Goal: Task Accomplishment & Management: Manage account settings

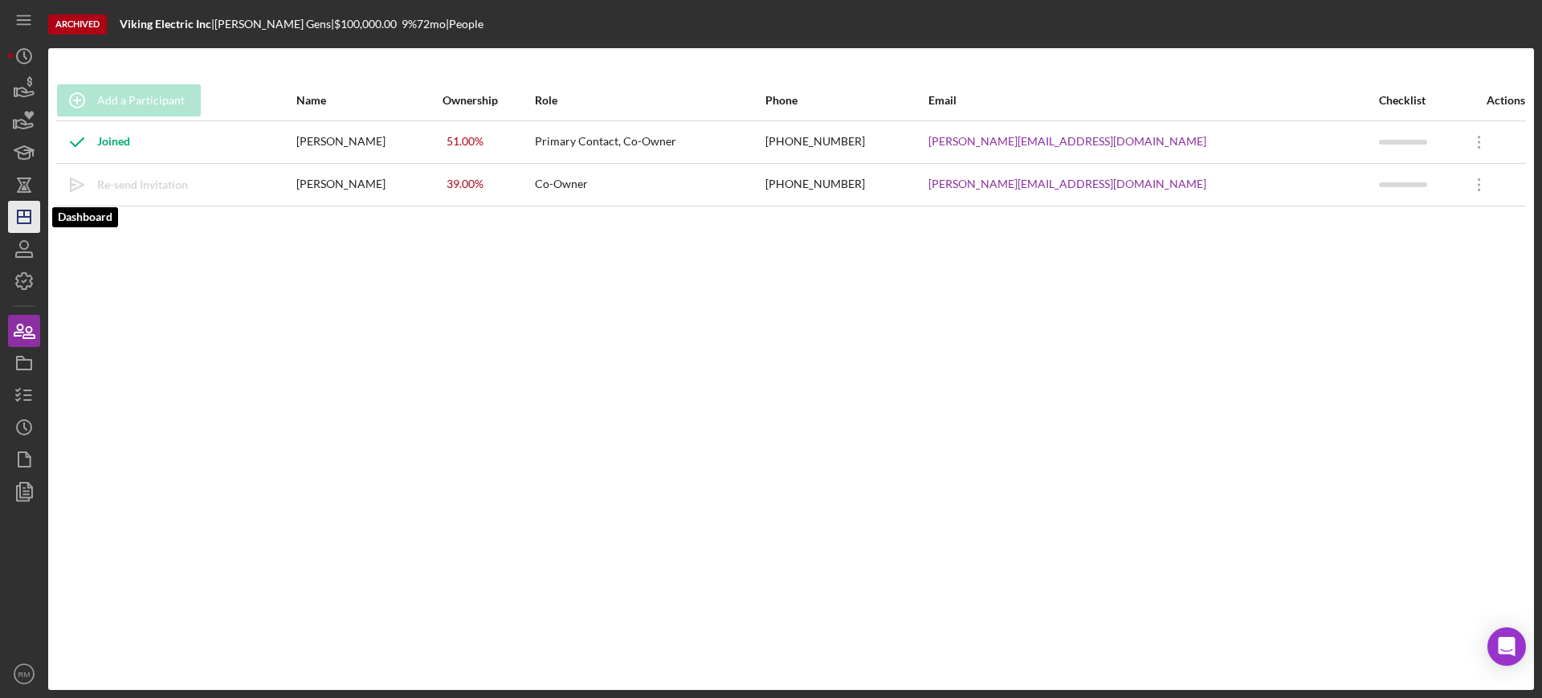
click at [14, 209] on icon "Icon/Dashboard" at bounding box center [24, 217] width 40 height 40
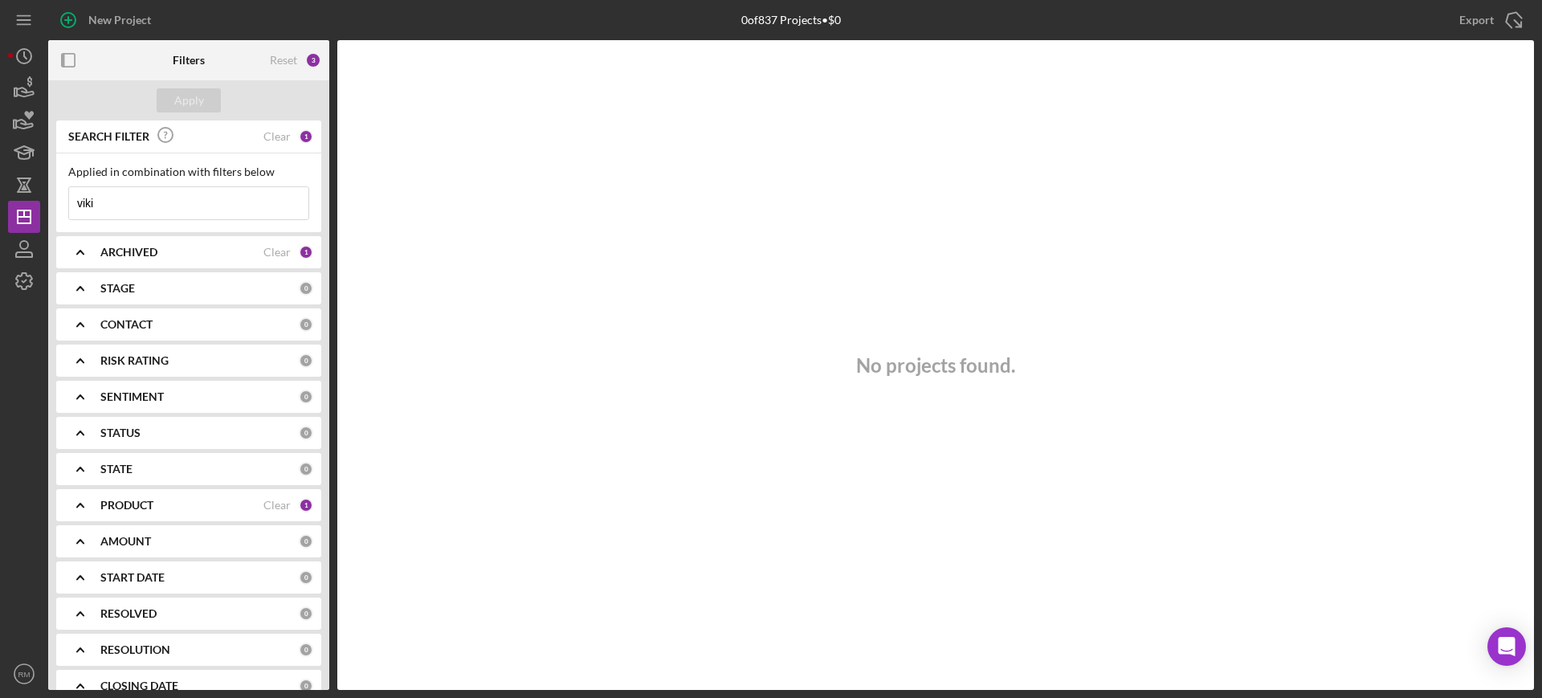
click at [157, 193] on input "viki" at bounding box center [188, 203] width 239 height 32
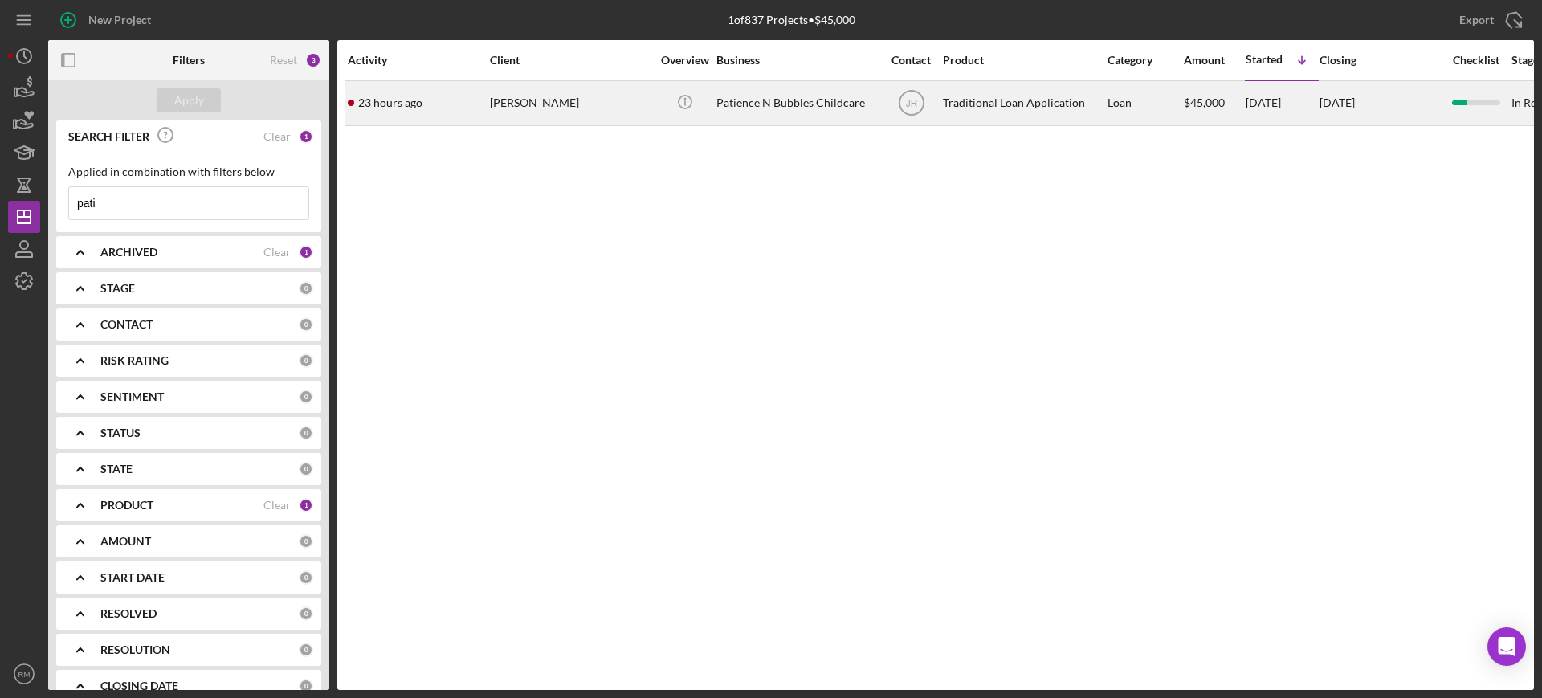
type input "pati"
click at [493, 115] on div "[PERSON_NAME]" at bounding box center [570, 103] width 161 height 43
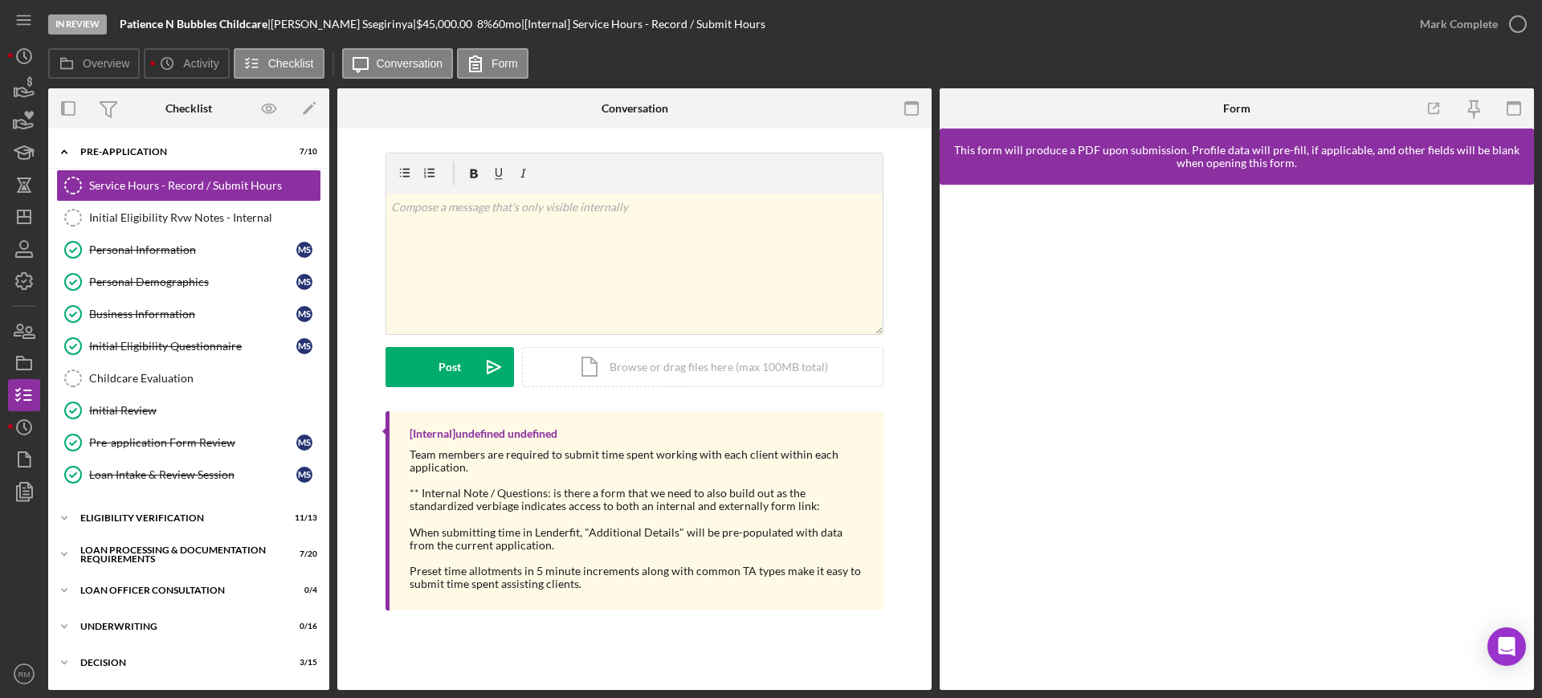
scroll to position [214, 0]
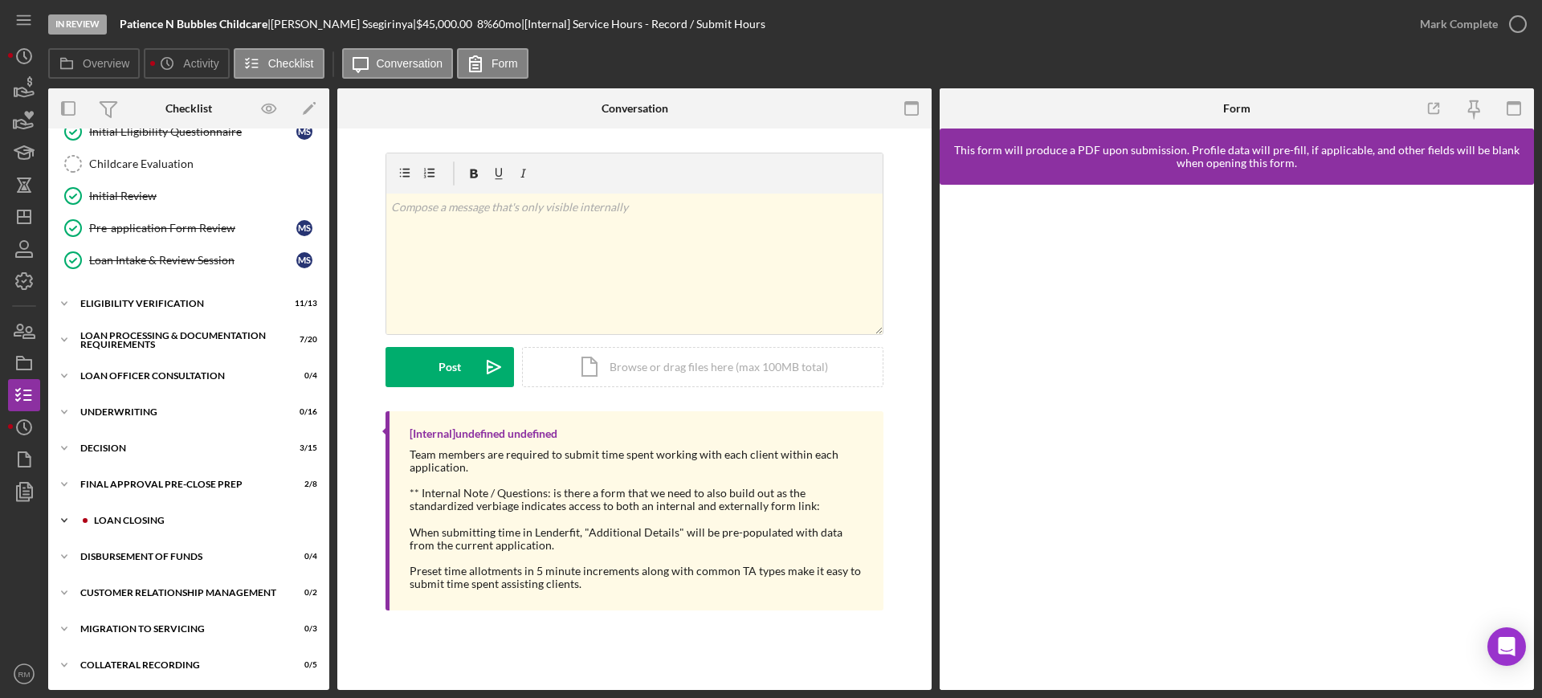
click at [151, 524] on div "Loan Closing" at bounding box center [201, 521] width 215 height 10
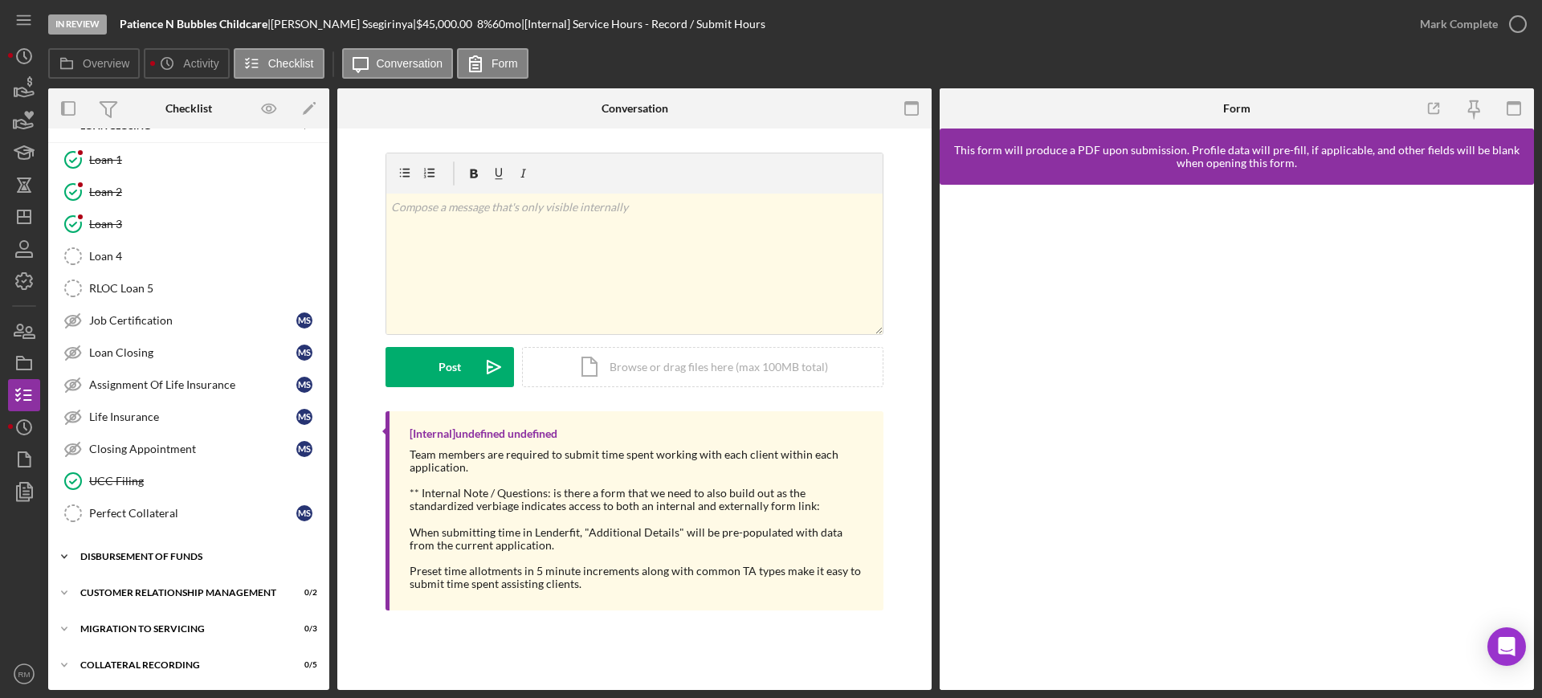
click at [134, 553] on div "Disbursement of Funds" at bounding box center [194, 557] width 229 height 10
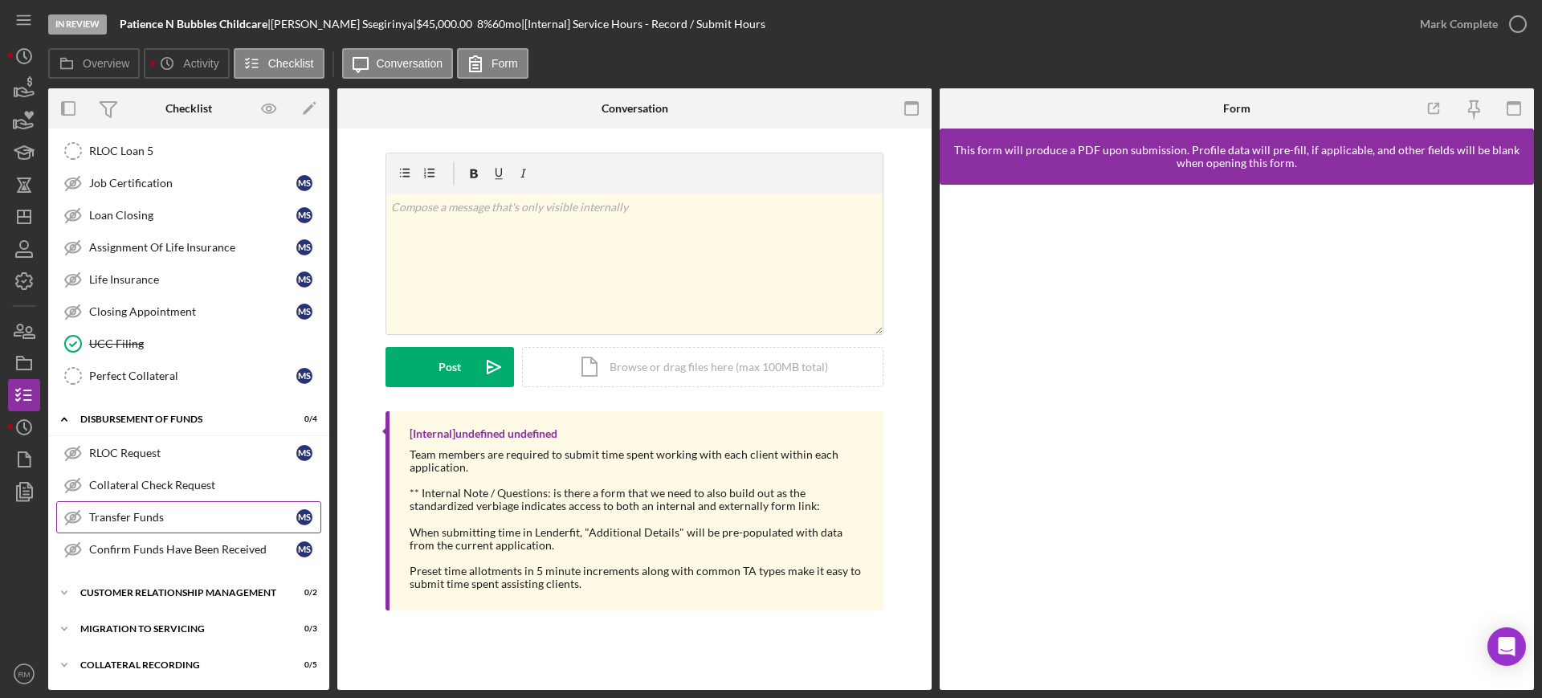
click at [169, 511] on div "Transfer Funds" at bounding box center [192, 517] width 207 height 13
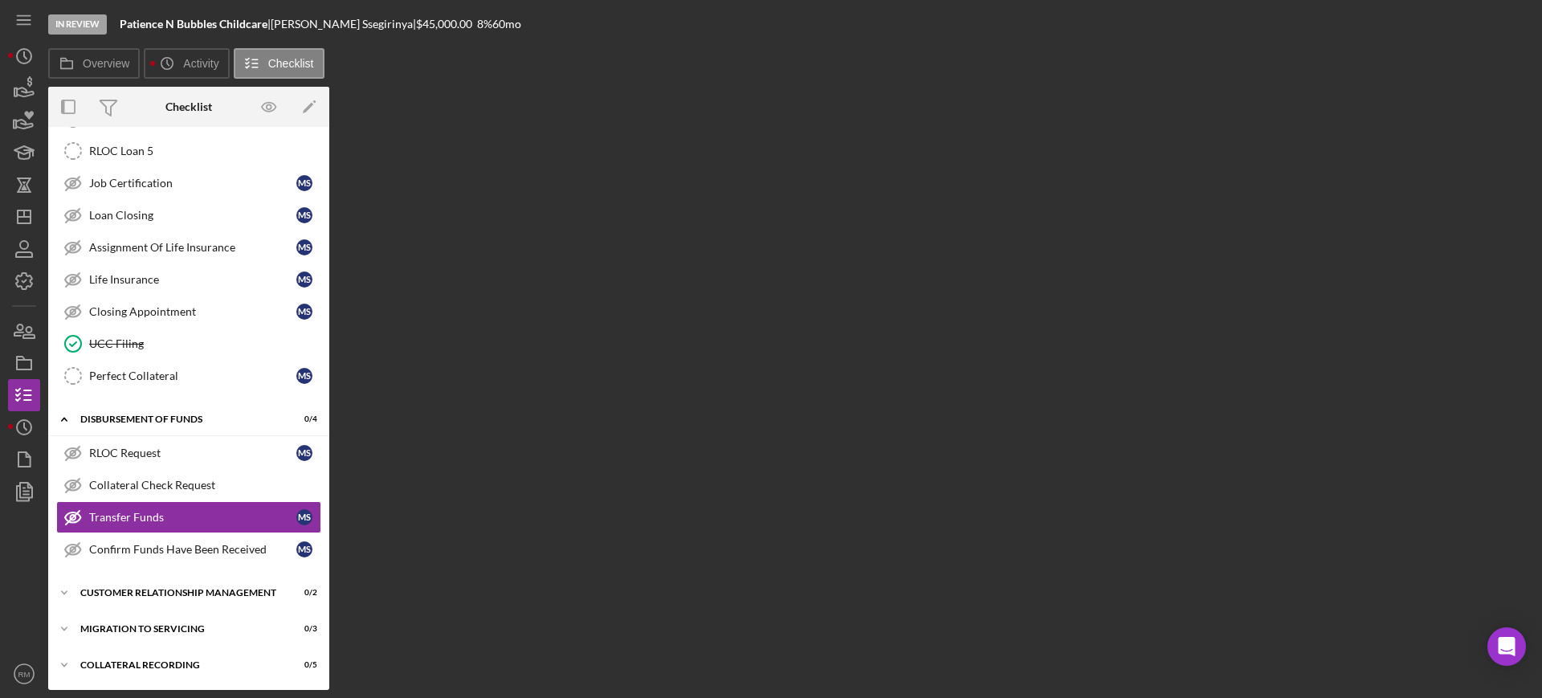
scroll to position [746, 0]
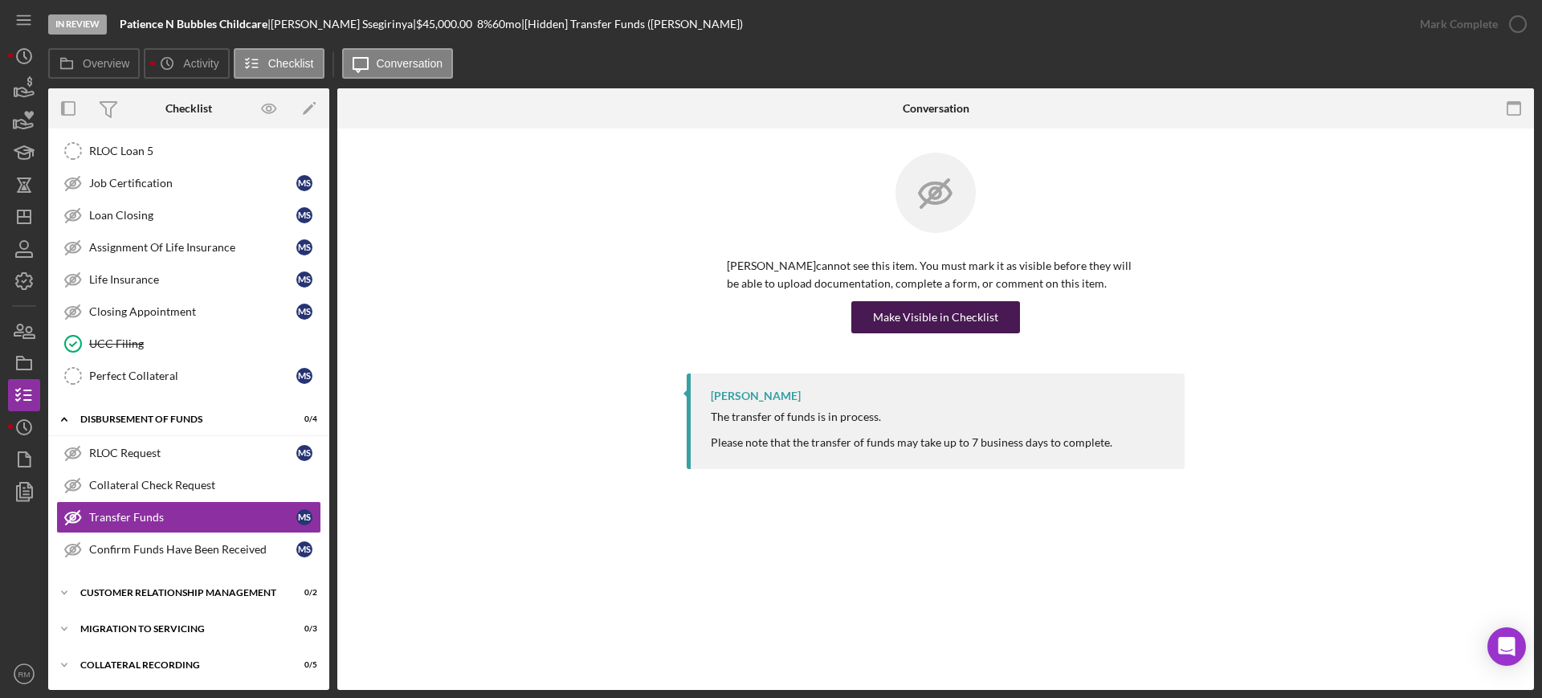
click at [904, 310] on div "Make Visible in Checklist" at bounding box center [935, 317] width 125 height 32
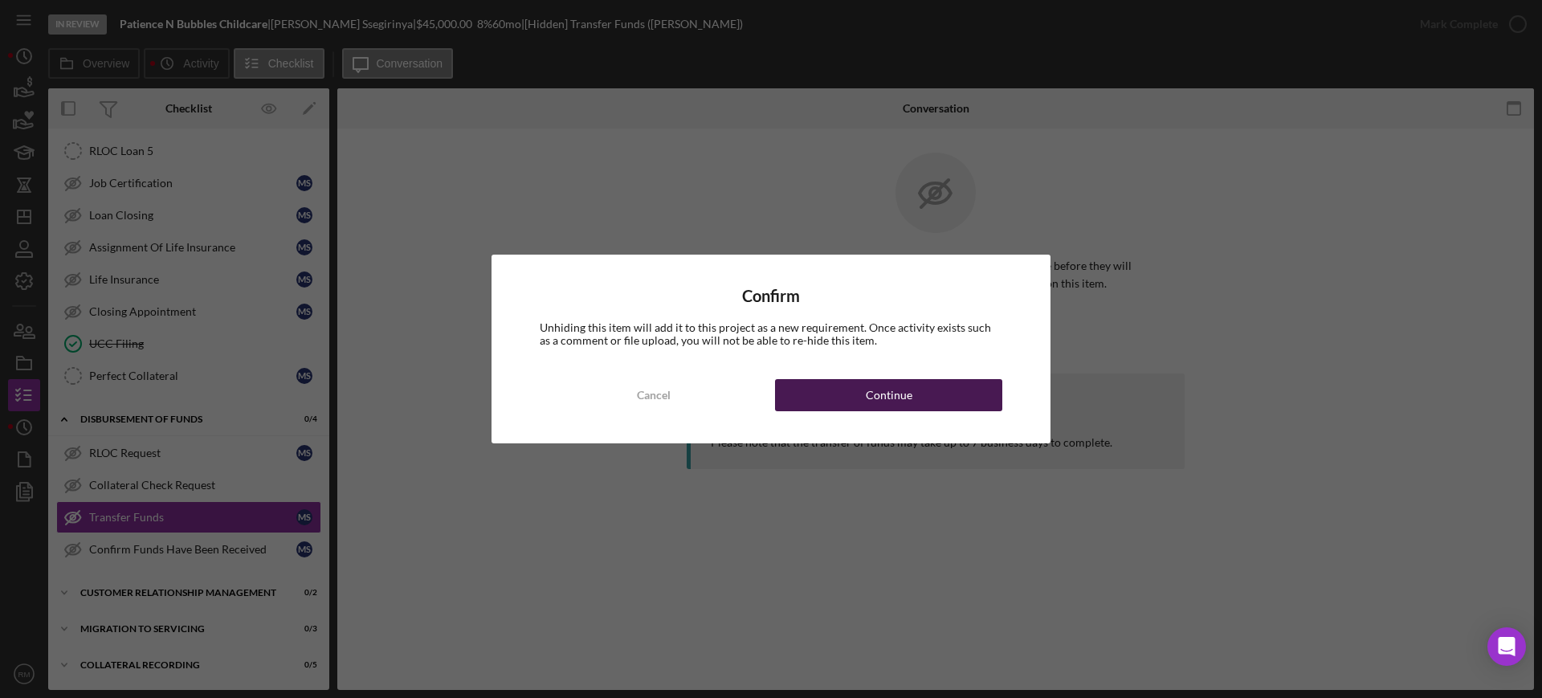
click at [884, 379] on div "Continue" at bounding box center [889, 395] width 47 height 32
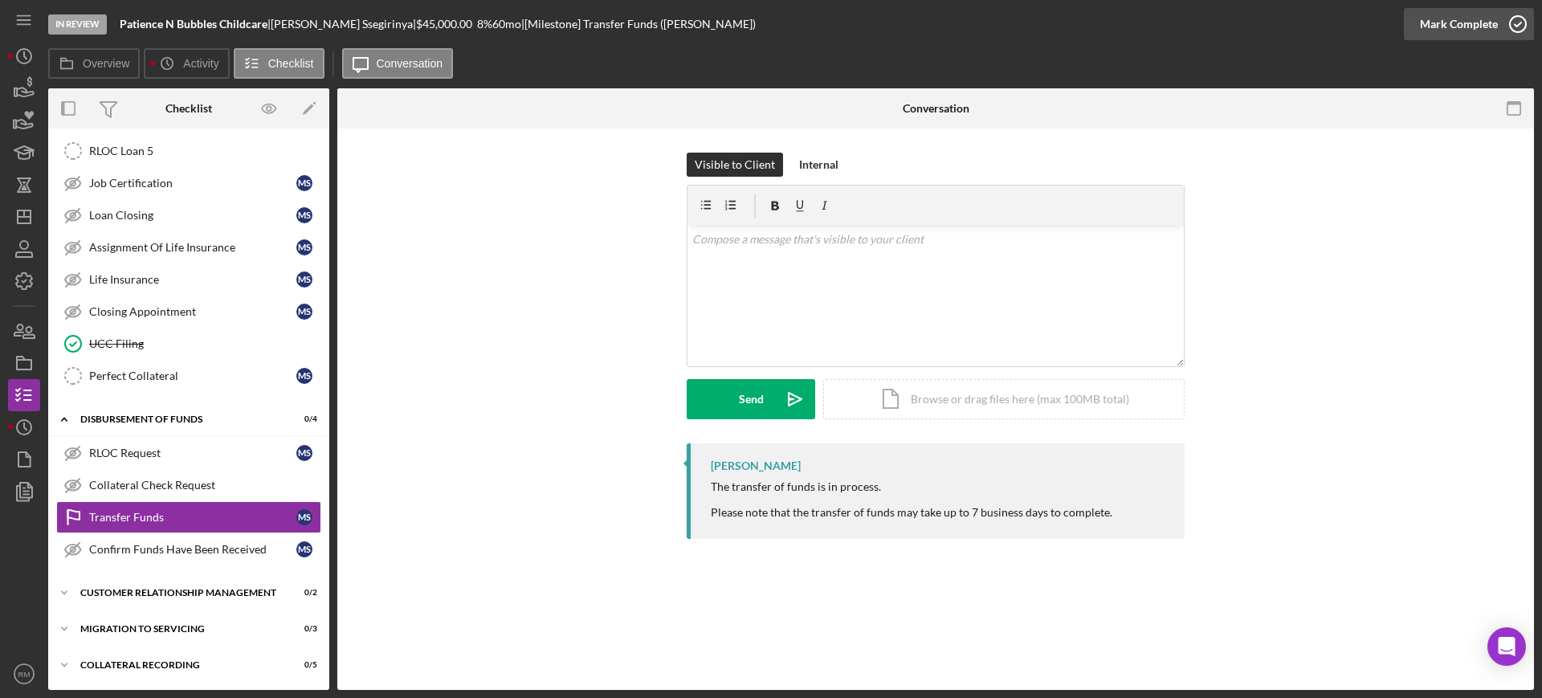
click at [1440, 19] on div "Mark Complete" at bounding box center [1459, 24] width 78 height 32
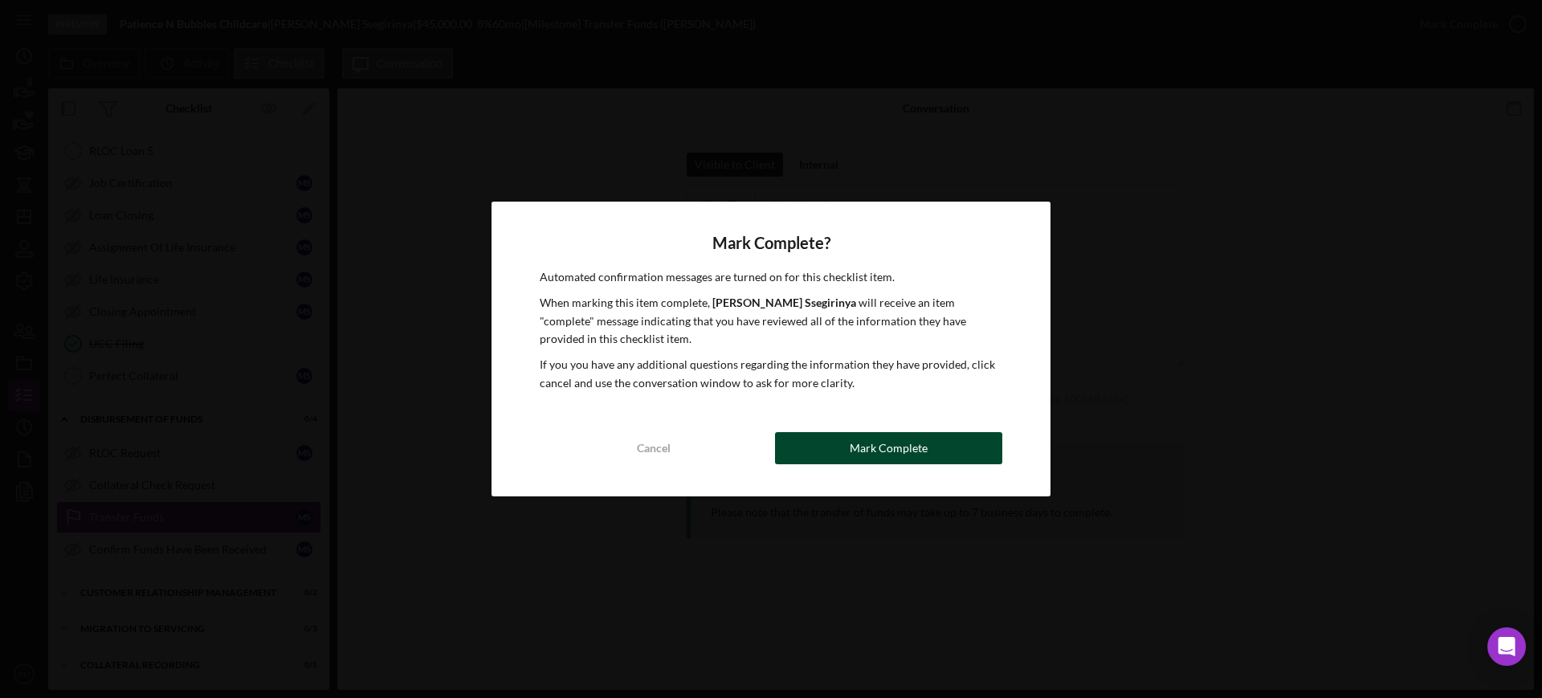
click at [849, 442] on button "Mark Complete" at bounding box center [888, 448] width 227 height 32
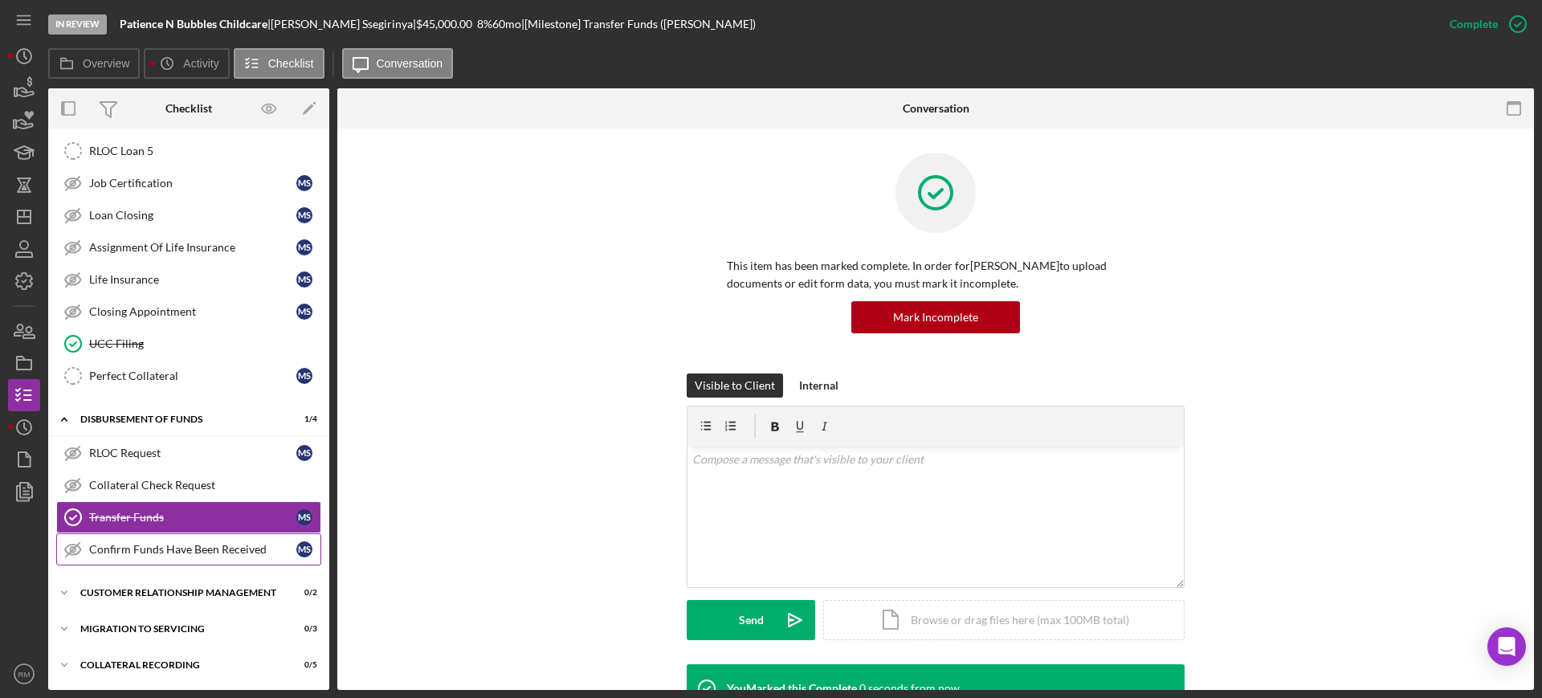
click at [184, 549] on div "Confirm Funds Have Been Received" at bounding box center [192, 549] width 207 height 13
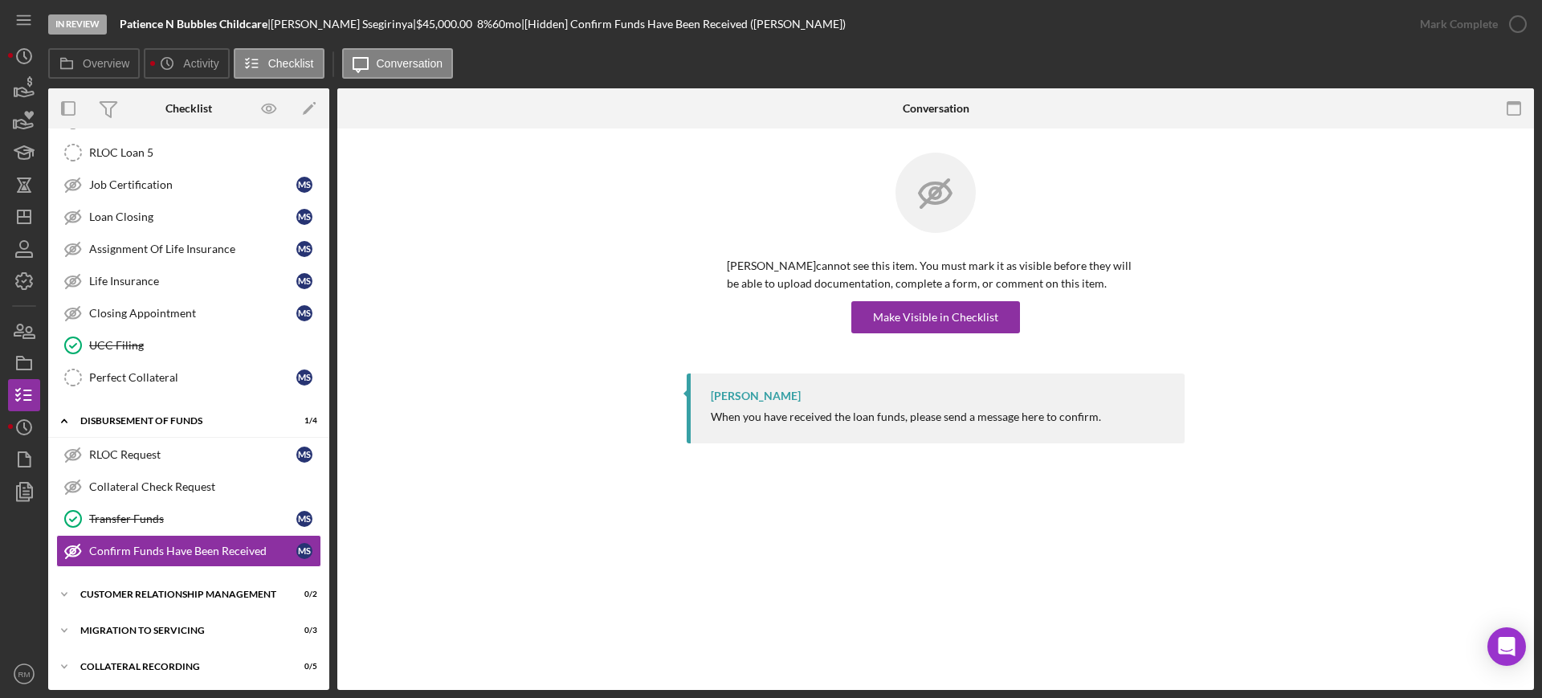
scroll to position [746, 0]
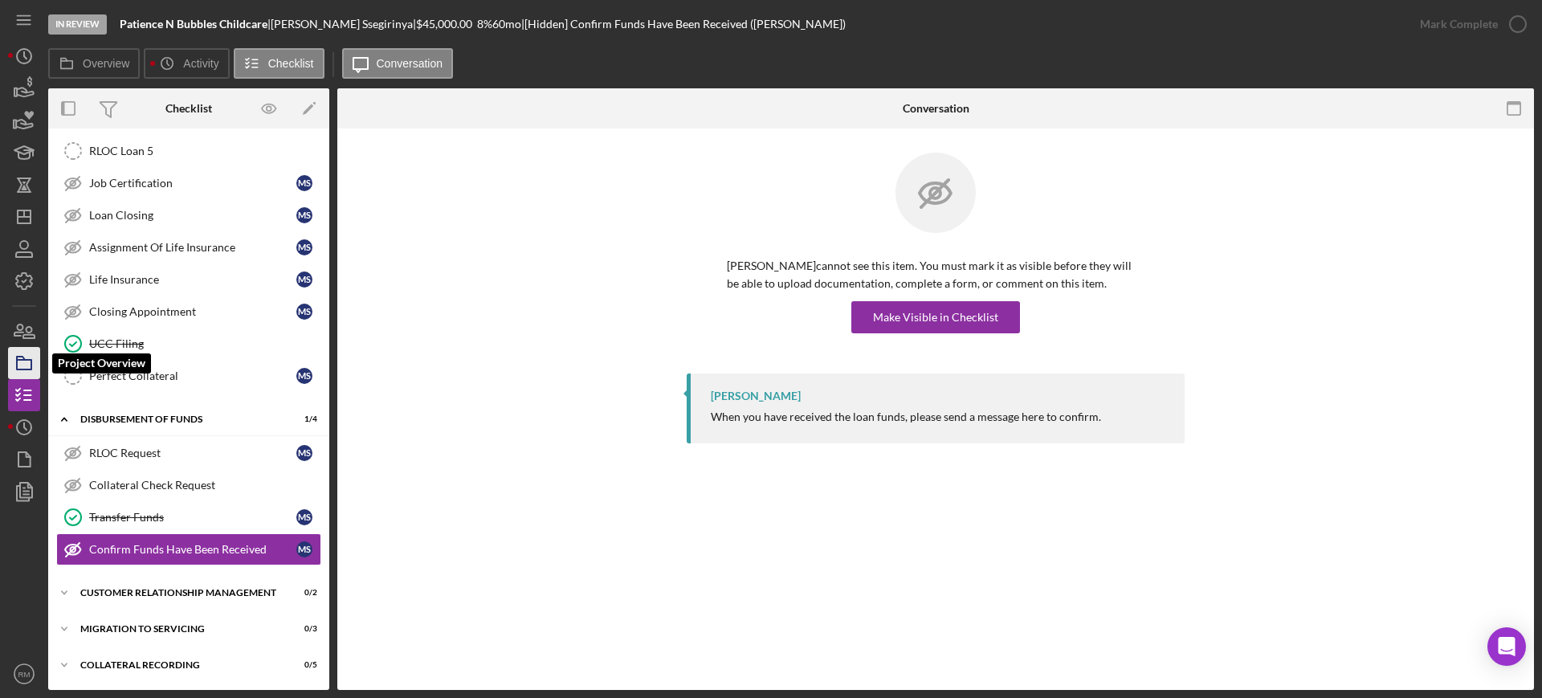
click at [19, 358] on icon "button" at bounding box center [24, 363] width 40 height 40
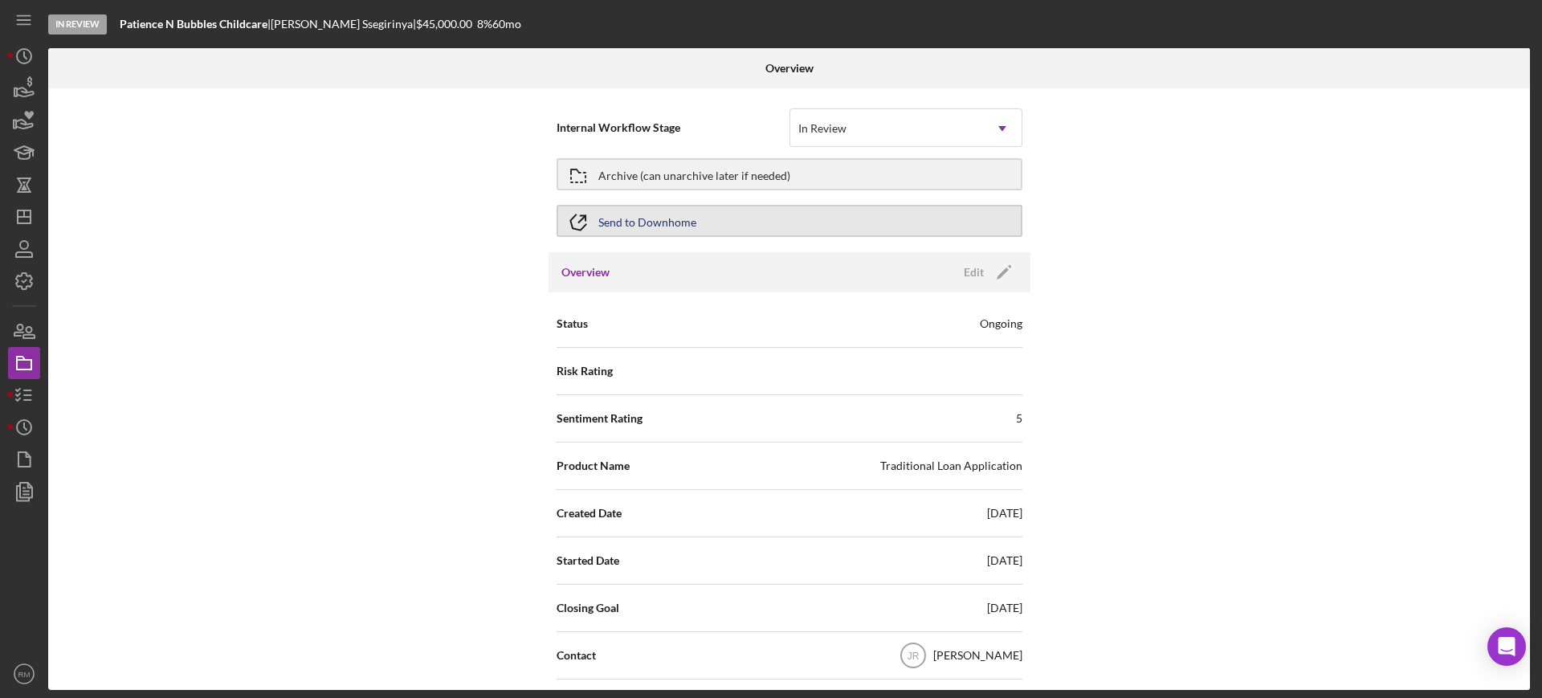
click at [699, 218] on button "Send to Downhome" at bounding box center [790, 221] width 466 height 32
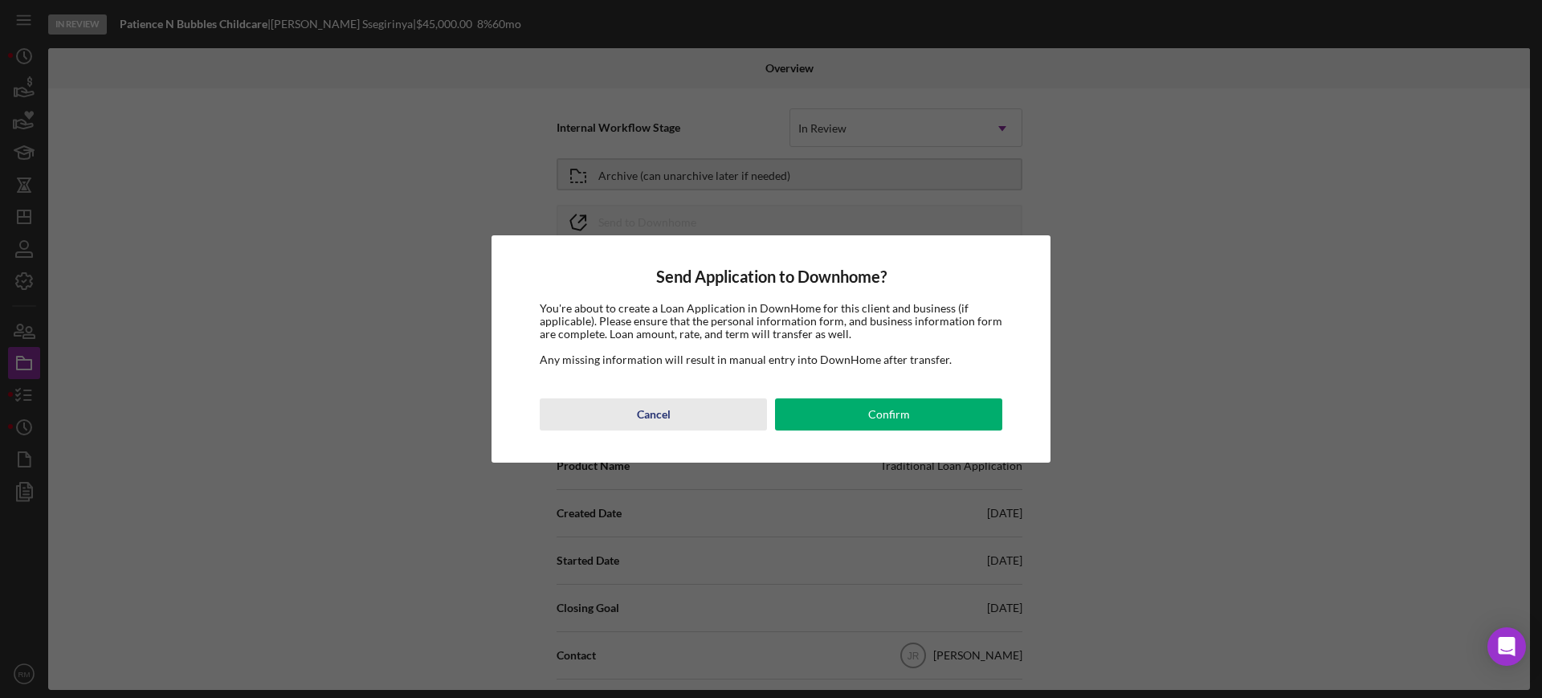
click at [659, 419] on div "Cancel" at bounding box center [654, 414] width 34 height 32
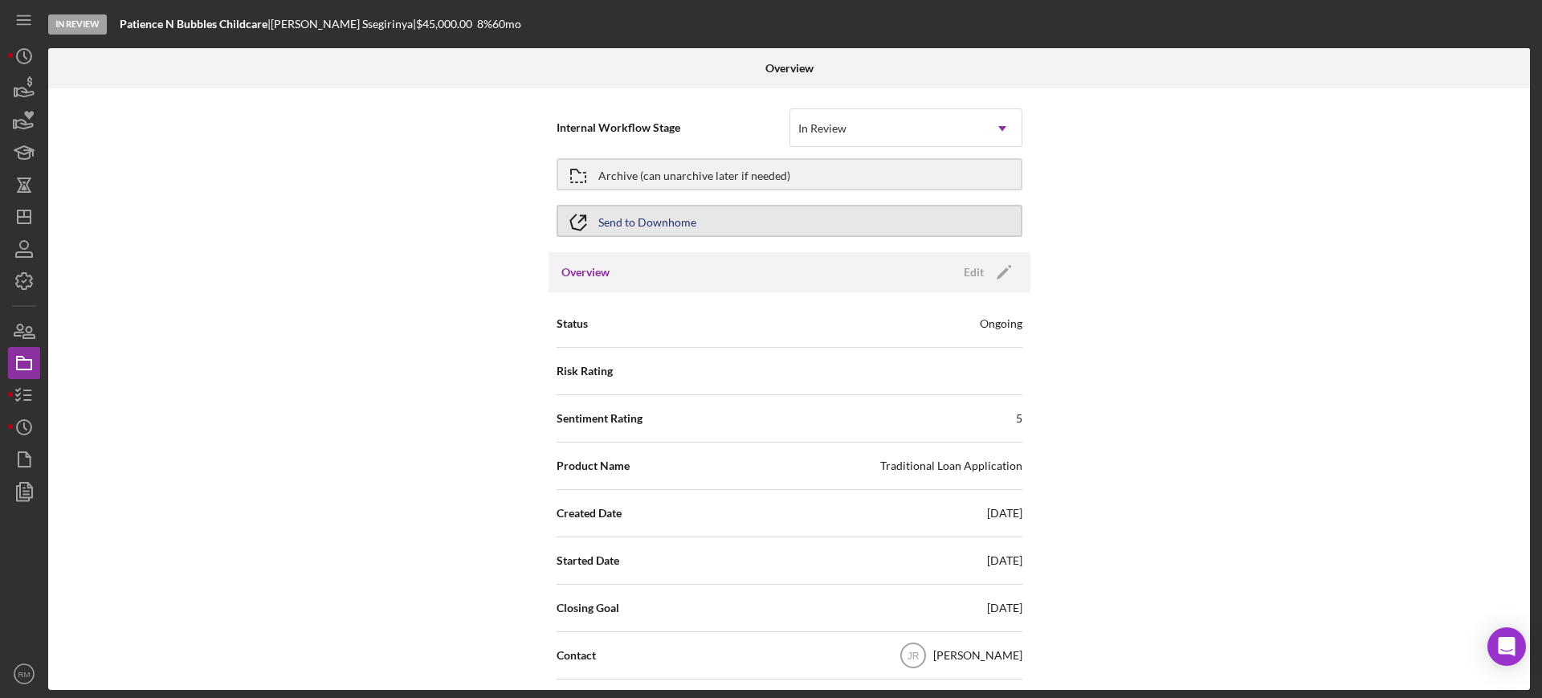
click at [686, 218] on div "Send to Downhome" at bounding box center [647, 220] width 98 height 29
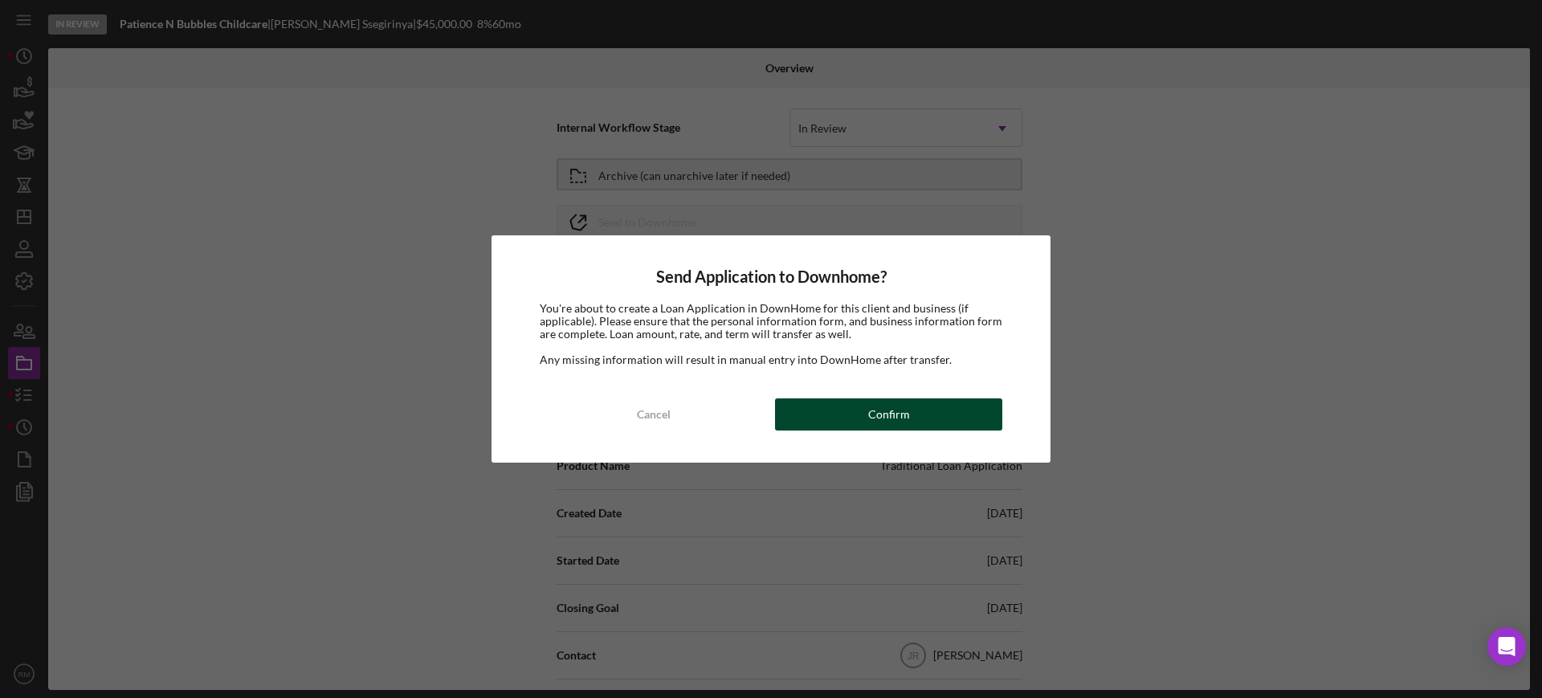
click at [887, 409] on div "Confirm" at bounding box center [889, 414] width 42 height 32
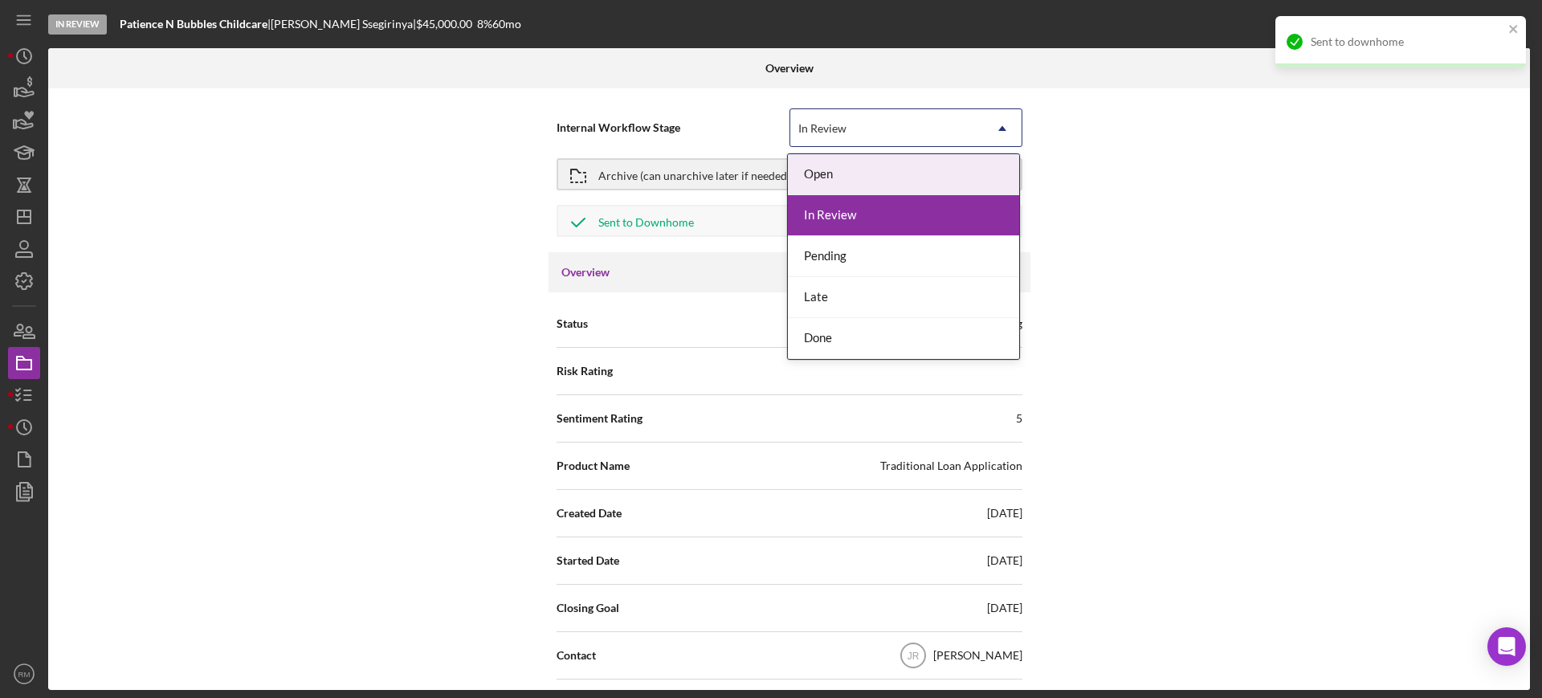
click at [886, 125] on div "In Review" at bounding box center [886, 128] width 193 height 37
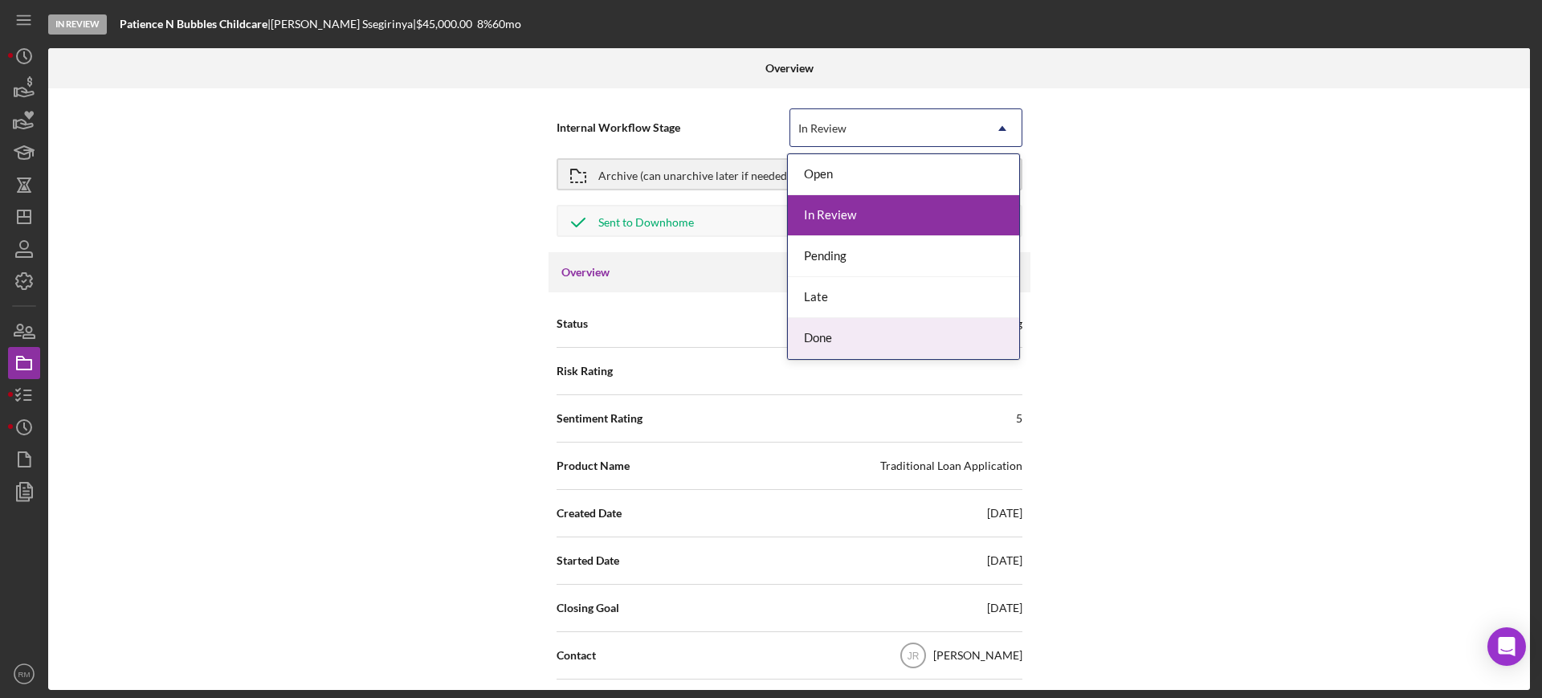
click at [824, 327] on div "Done" at bounding box center [903, 338] width 231 height 41
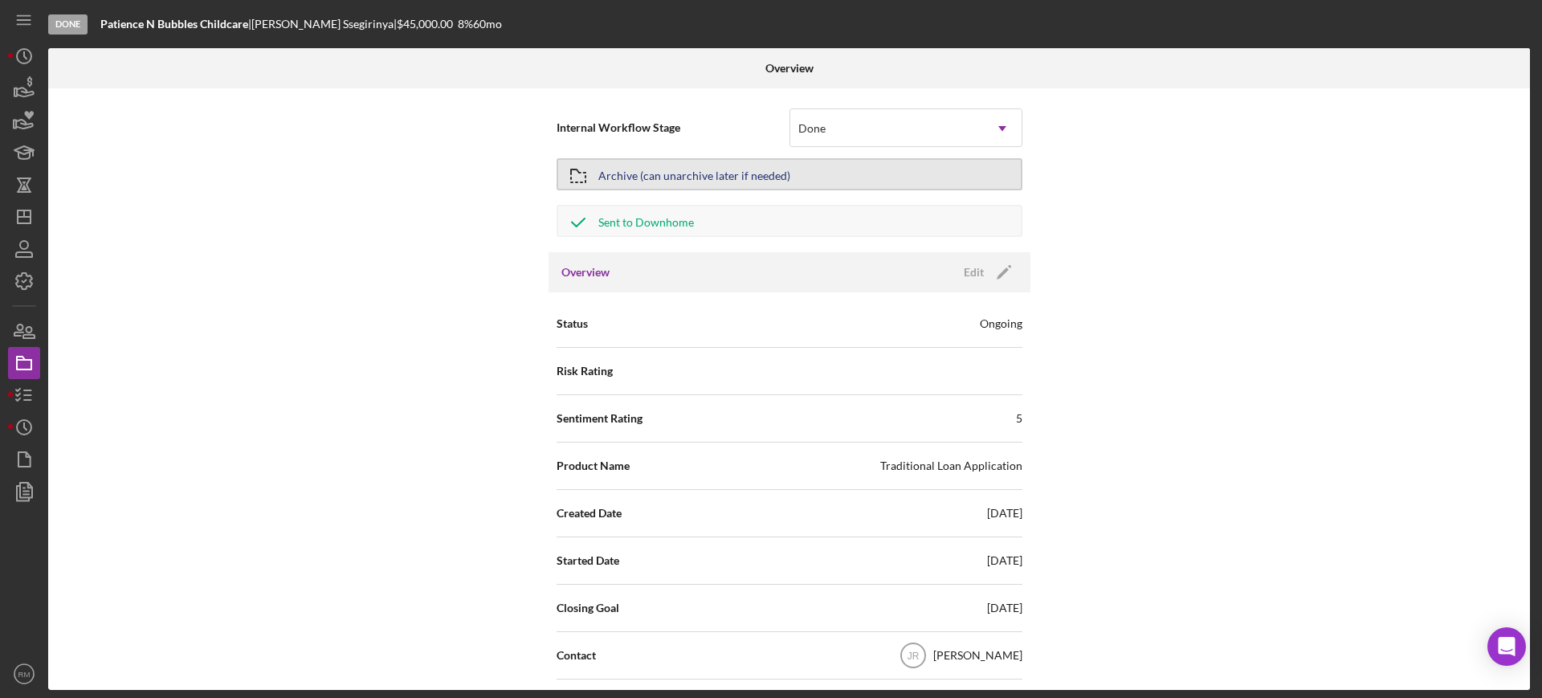
click at [643, 172] on div "Archive (can unarchive later if needed)" at bounding box center [694, 174] width 192 height 29
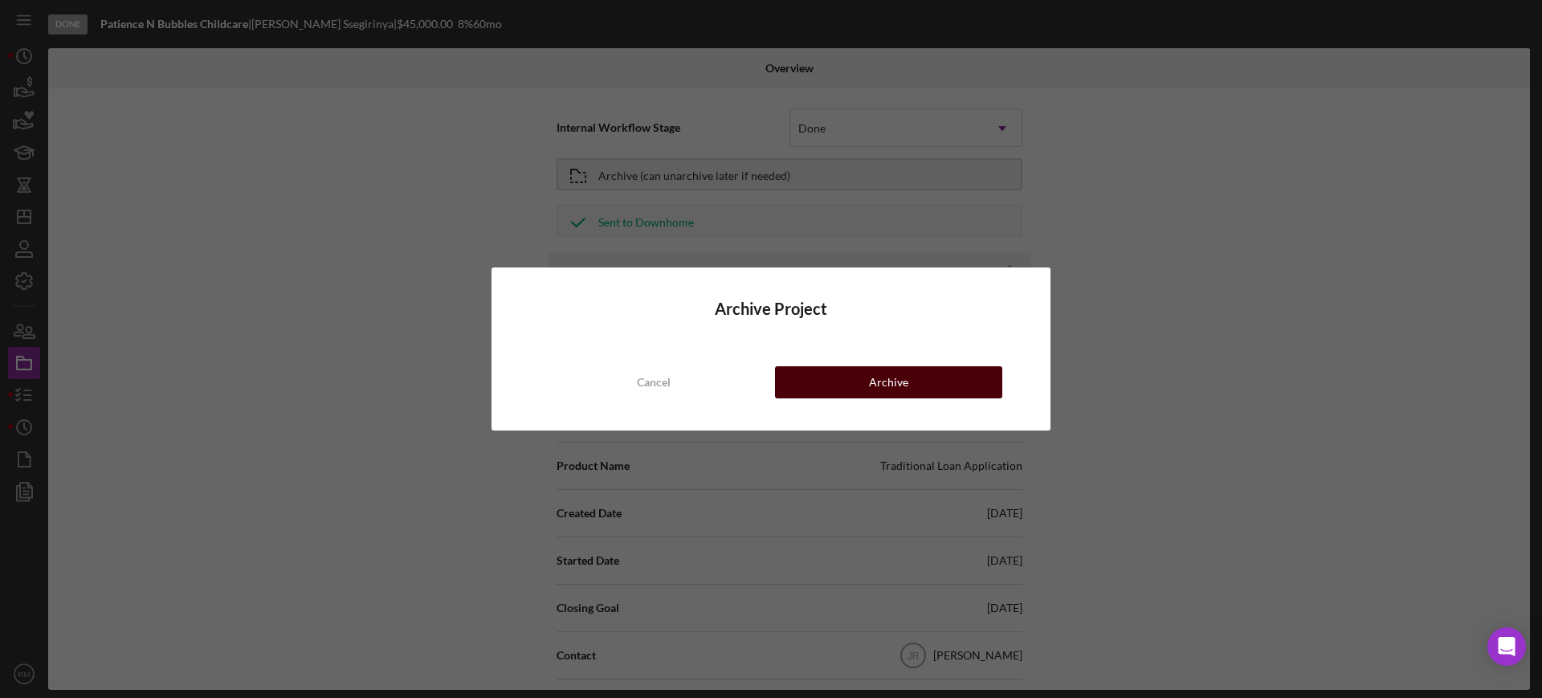
click at [879, 396] on div "Archive" at bounding box center [888, 382] width 39 height 32
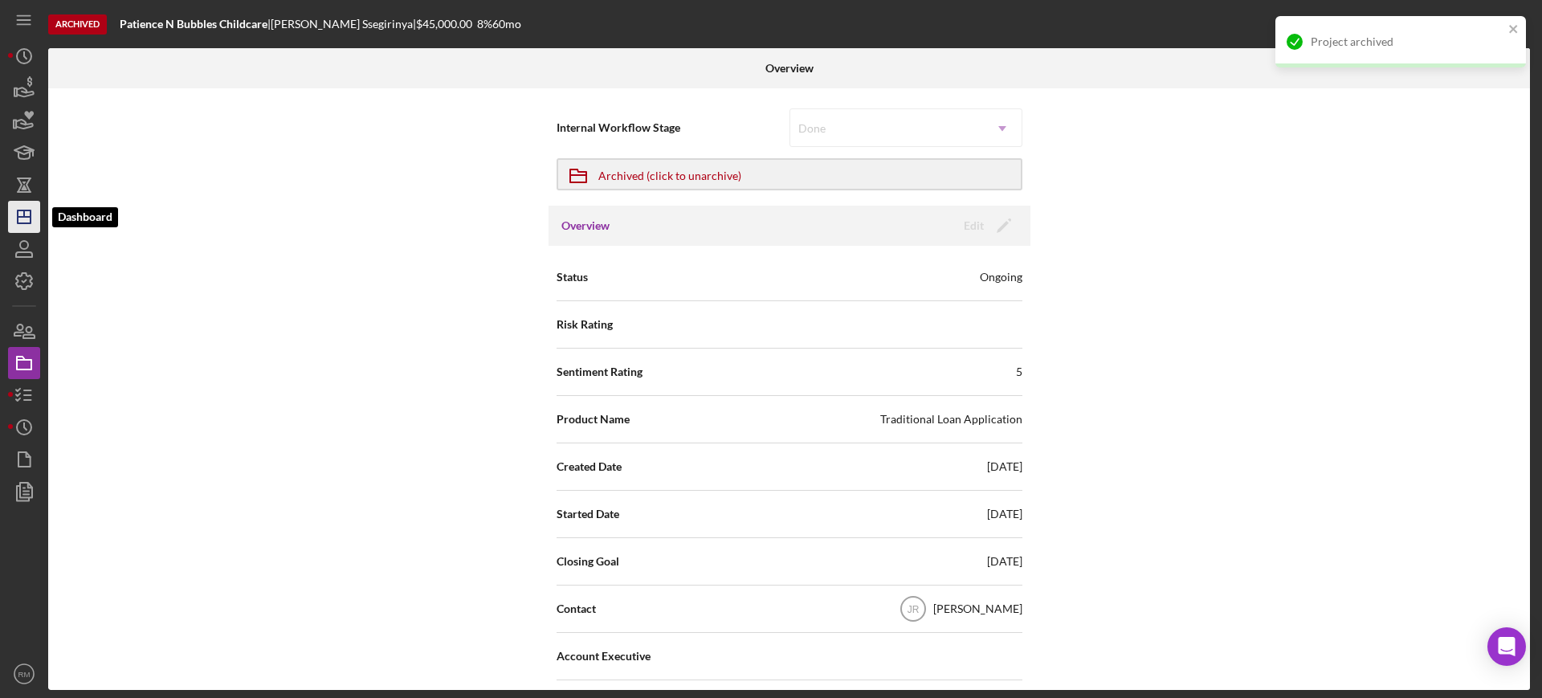
click at [22, 219] on icon "Icon/Dashboard" at bounding box center [24, 217] width 40 height 40
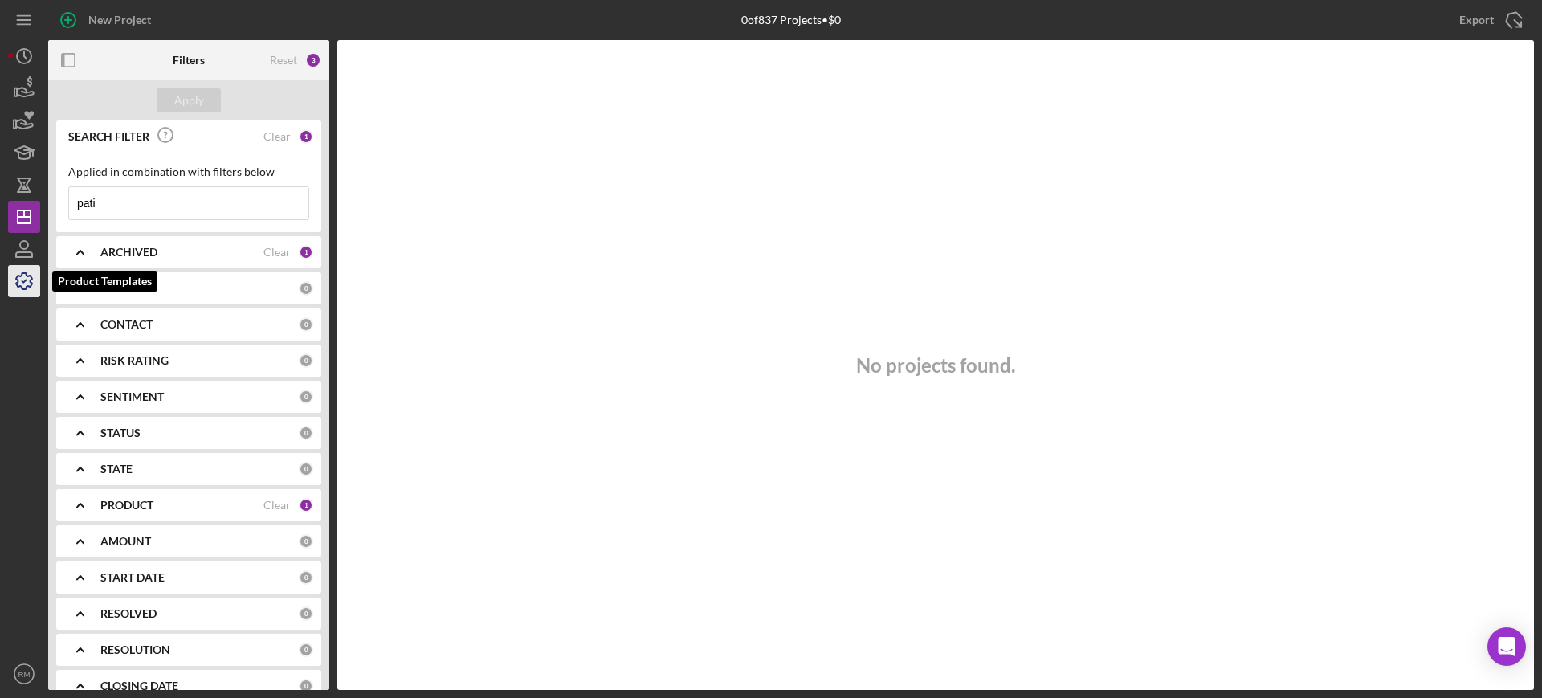
click at [37, 285] on icon "button" at bounding box center [24, 281] width 40 height 40
